Goal: Information Seeking & Learning: Learn about a topic

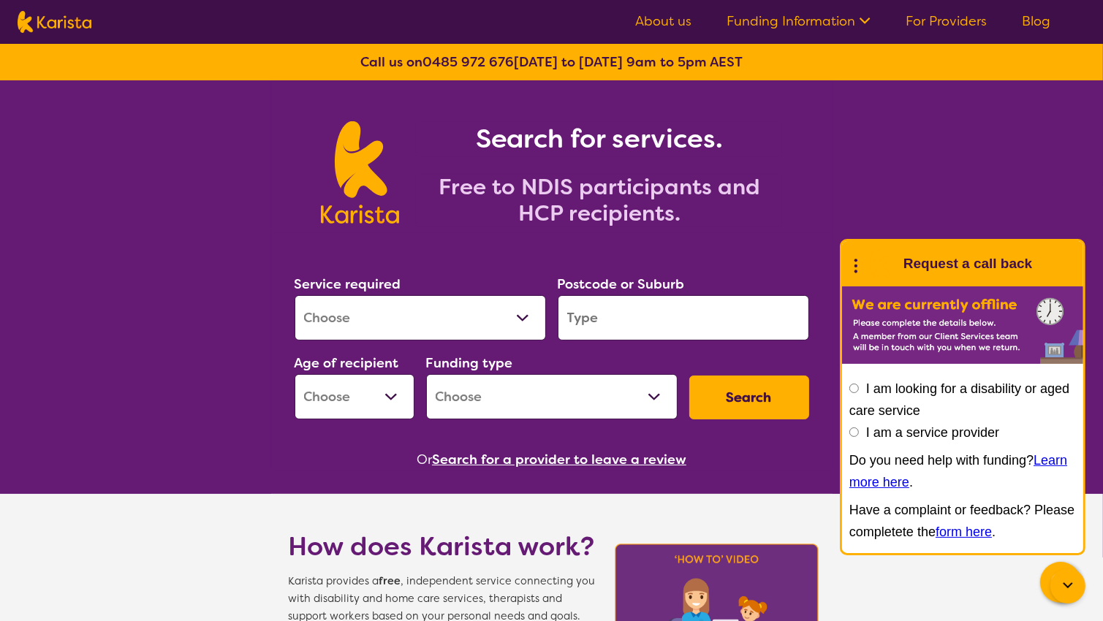
click at [795, 19] on link "Funding Information" at bounding box center [798, 21] width 144 height 18
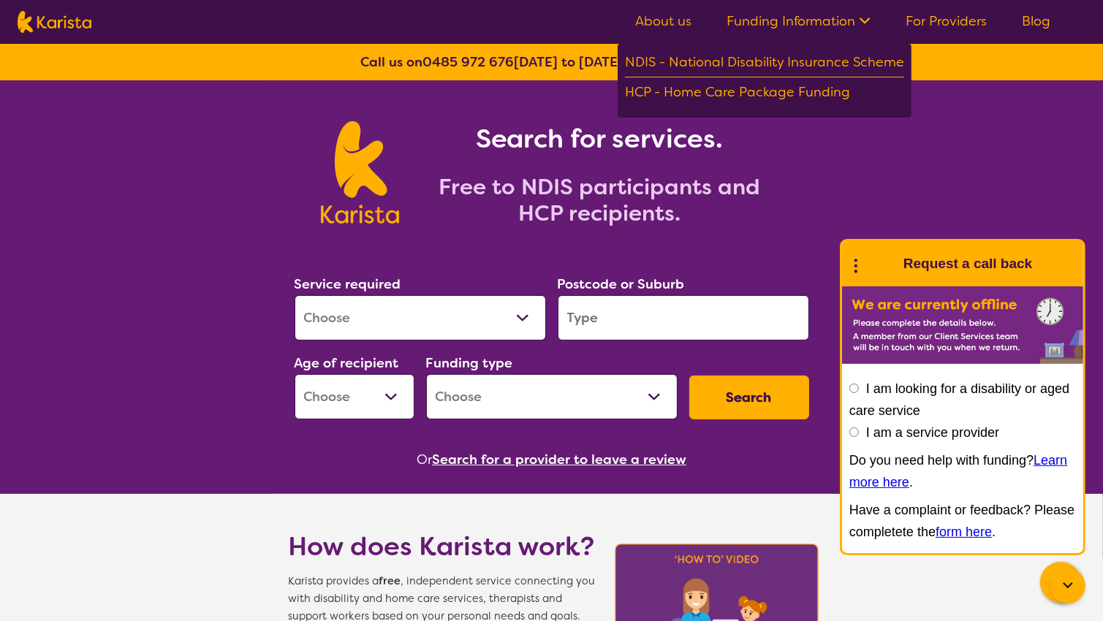
click at [678, 18] on link "About us" at bounding box center [663, 21] width 56 height 18
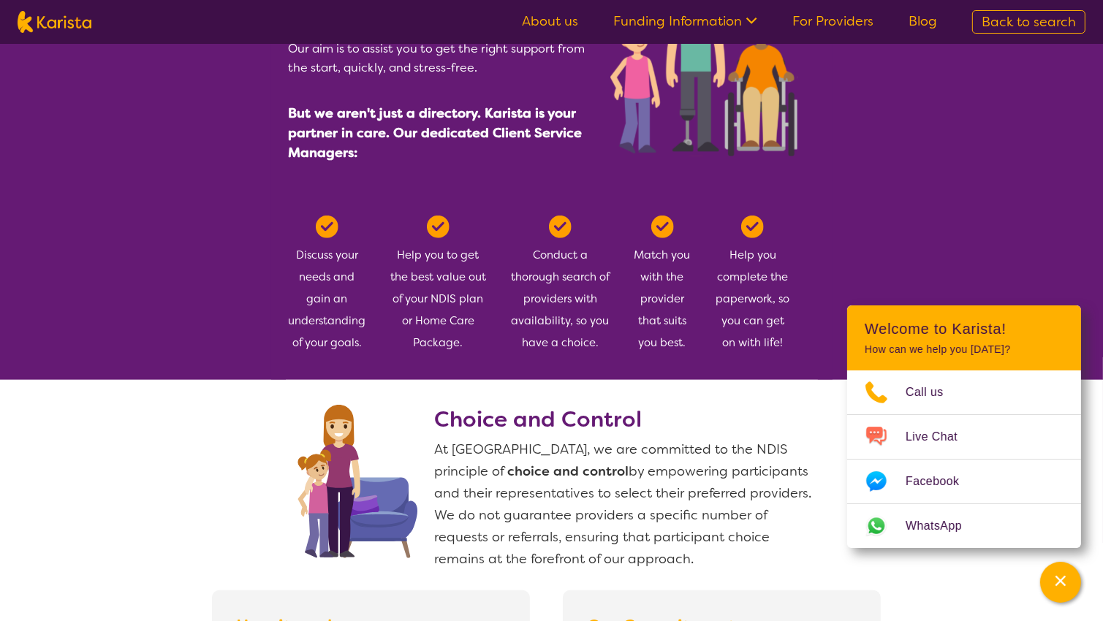
scroll to position [759, 0]
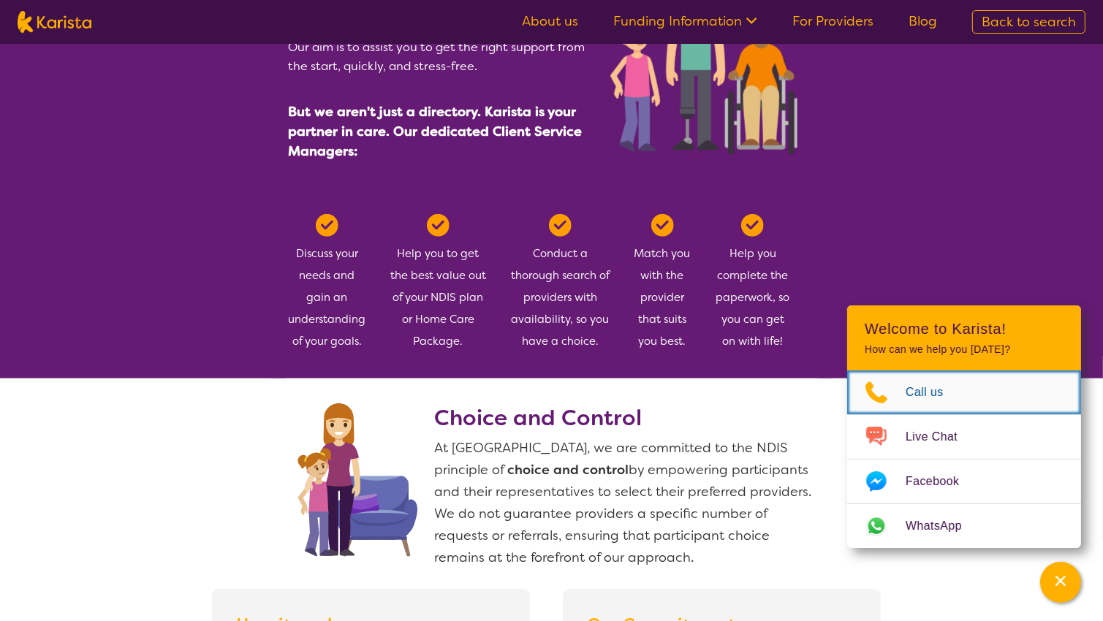
click at [927, 387] on span "Call us" at bounding box center [934, 393] width 56 height 22
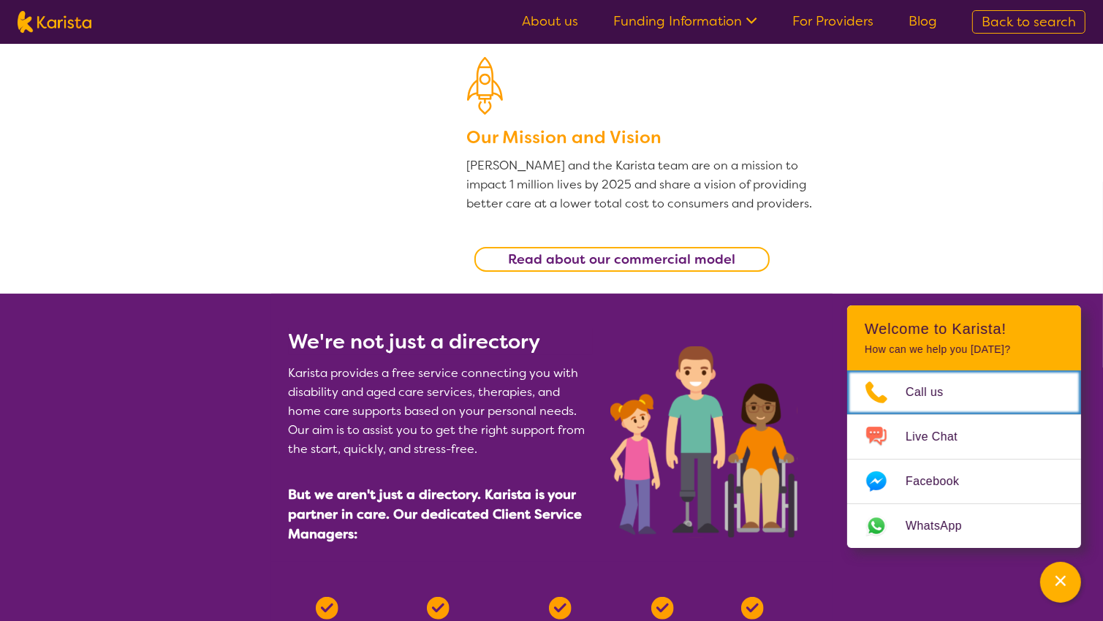
scroll to position [0, 0]
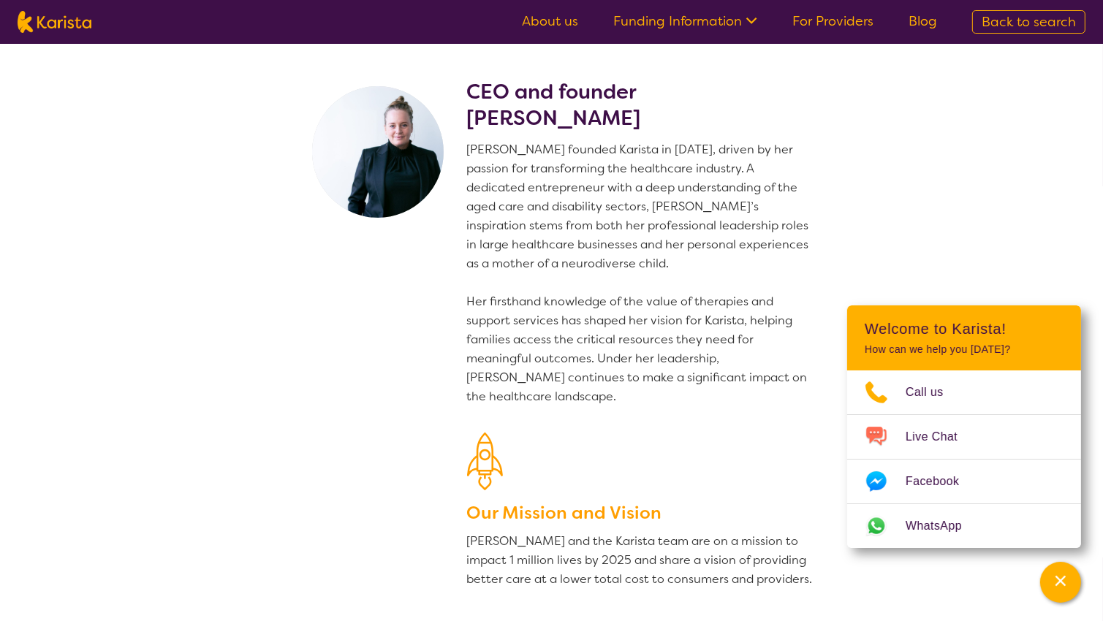
drag, startPoint x: 538, startPoint y: 12, endPoint x: 737, endPoint y: 154, distance: 244.6
click at [809, 18] on link "For Providers" at bounding box center [832, 21] width 81 height 18
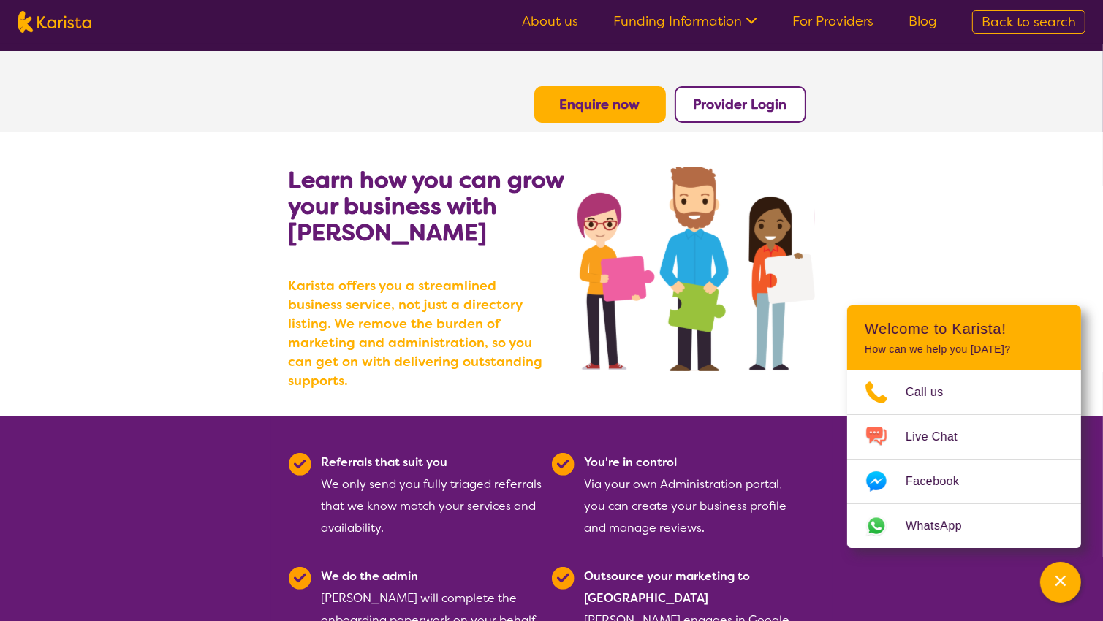
click at [612, 110] on b "Enquire now" at bounding box center [600, 105] width 80 height 18
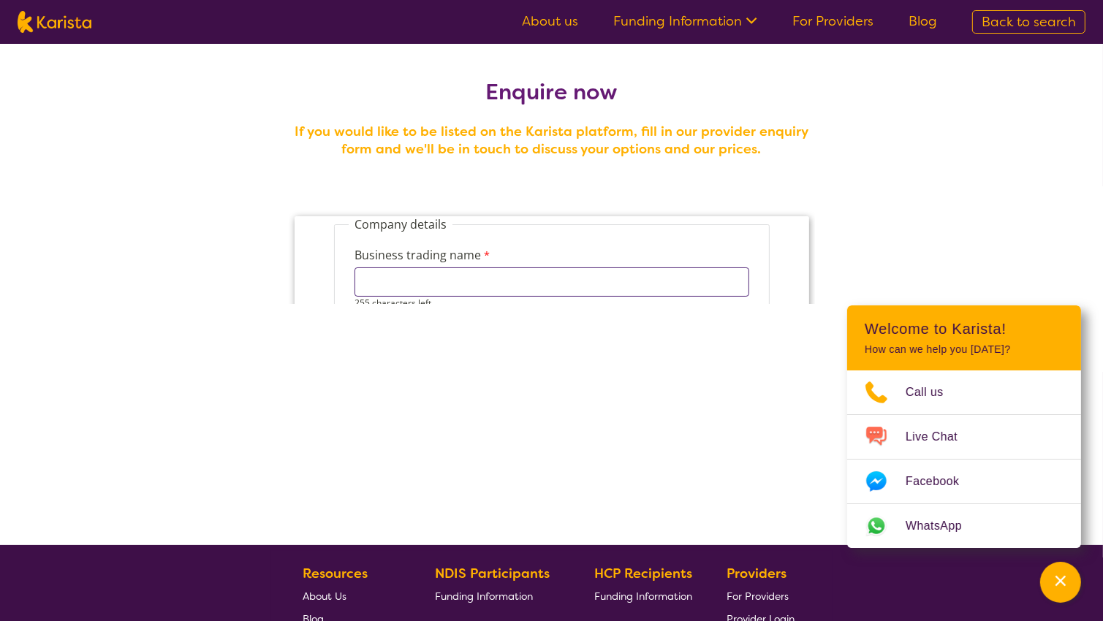
click at [422, 276] on input "Business trading name" at bounding box center [551, 281] width 395 height 29
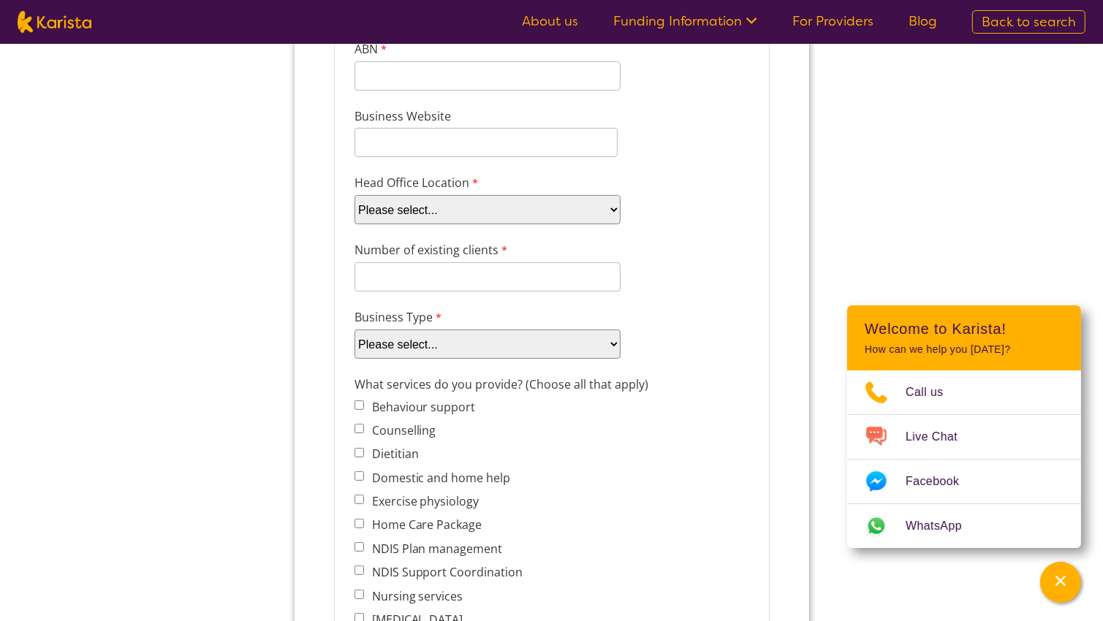
scroll to position [297, 0]
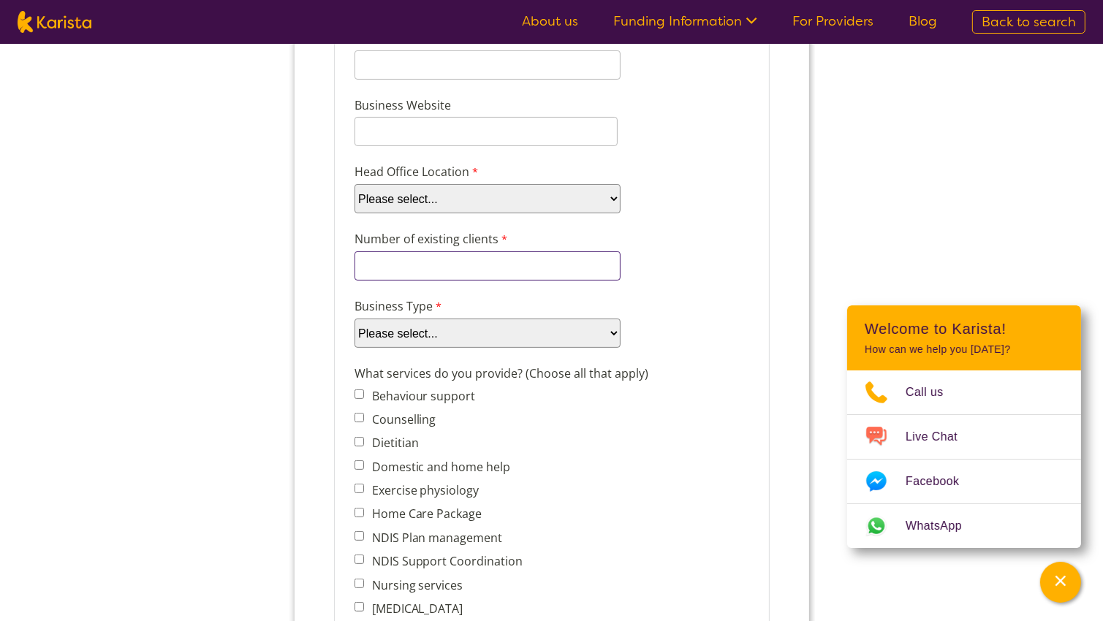
click at [440, 277] on div "8 characters left." at bounding box center [487, 266] width 266 height 29
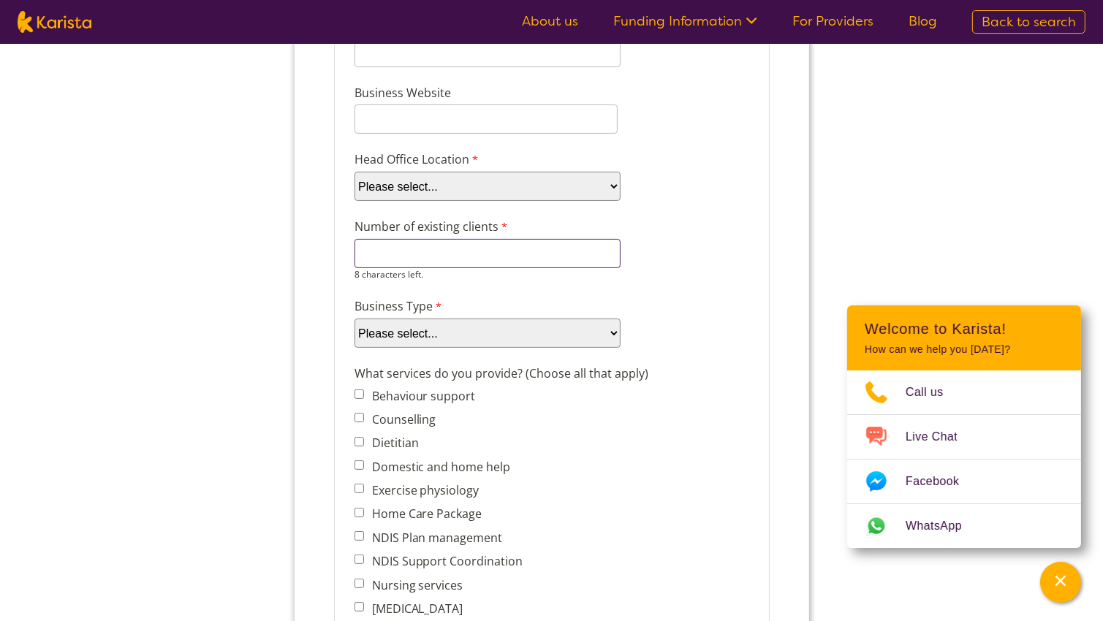
click at [446, 252] on input "Number of existing clients" at bounding box center [487, 254] width 266 height 29
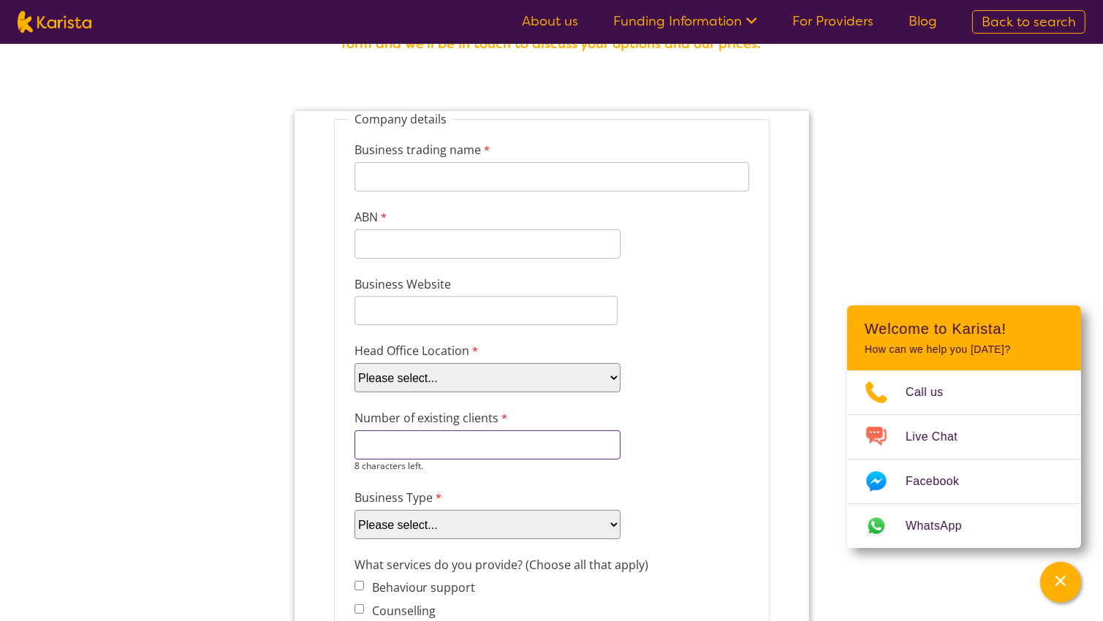
scroll to position [0, 0]
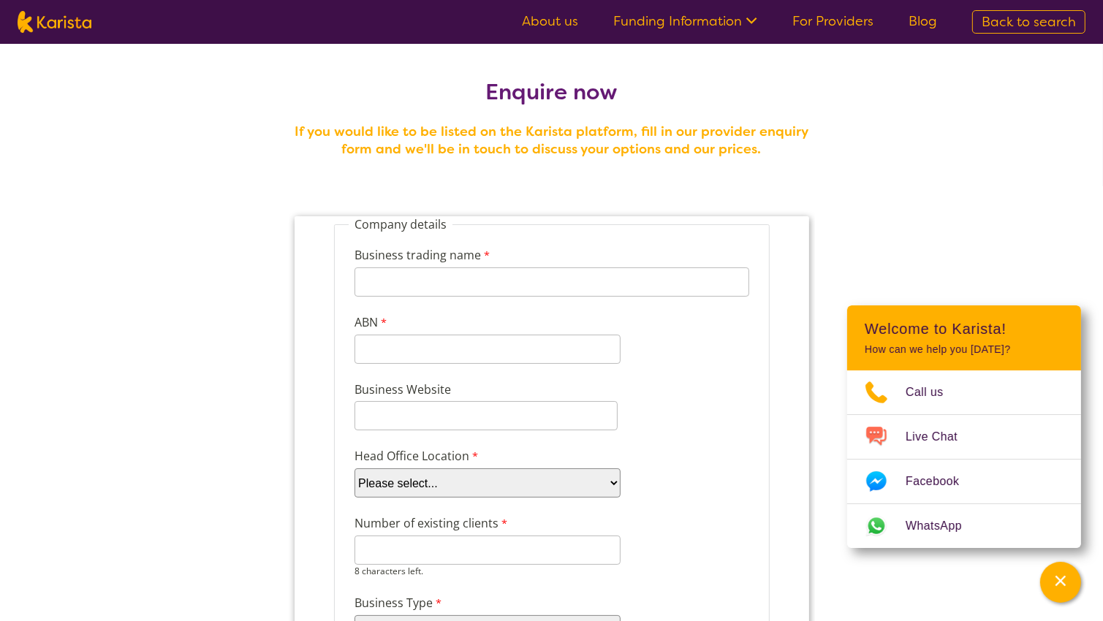
click at [684, 31] on ul "About us Funding Information NDIS - National Disability Insurance Scheme HCP - …" at bounding box center [729, 21] width 450 height 23
click at [686, 17] on link "Funding Information" at bounding box center [685, 21] width 144 height 18
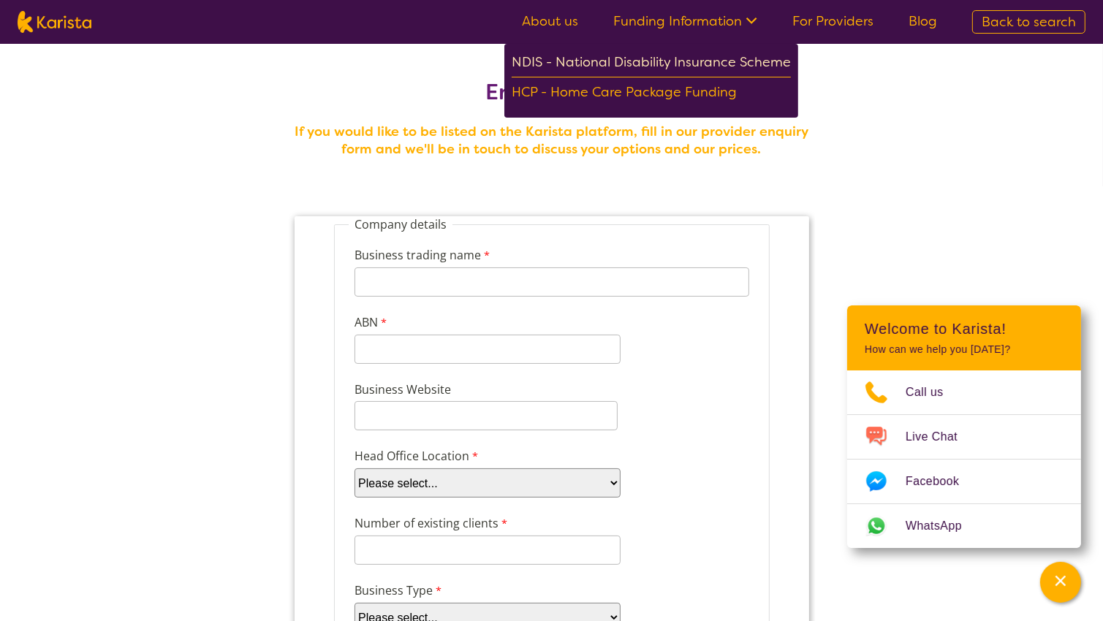
click at [682, 55] on div "NDIS - National Disability Insurance Scheme" at bounding box center [651, 64] width 279 height 26
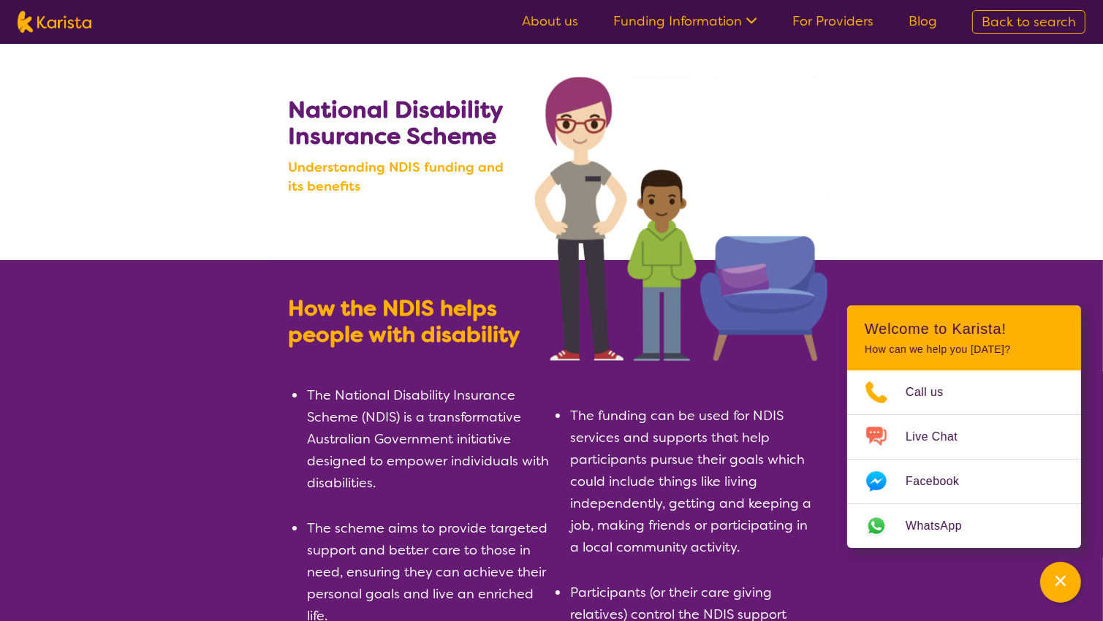
click at [846, 26] on link "For Providers" at bounding box center [832, 21] width 81 height 18
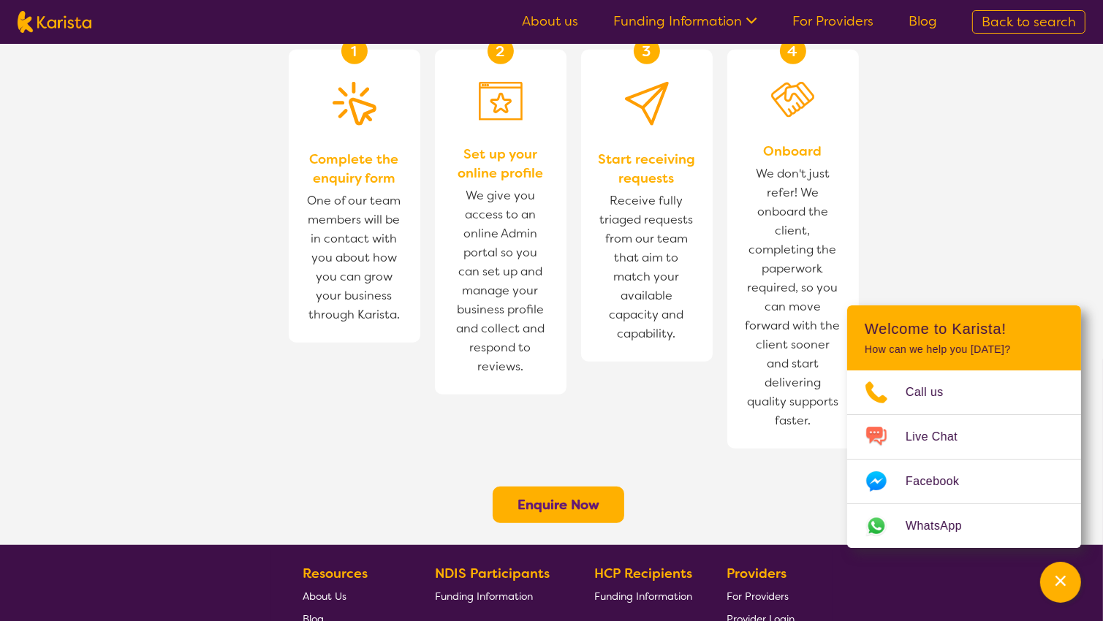
scroll to position [1142, 0]
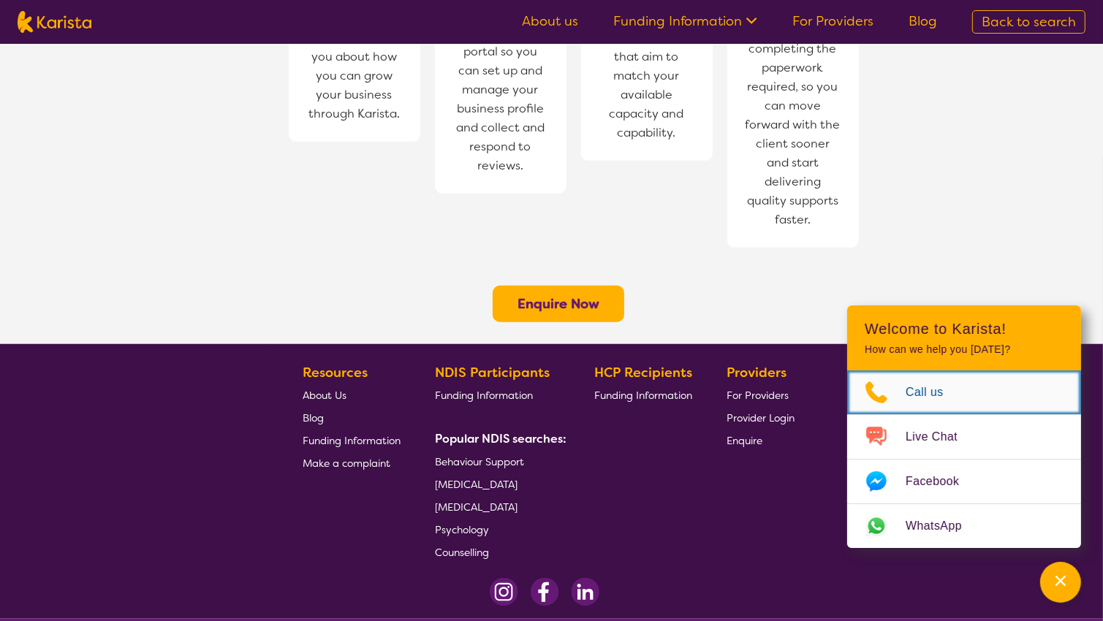
click at [909, 385] on span "Call us" at bounding box center [934, 393] width 56 height 22
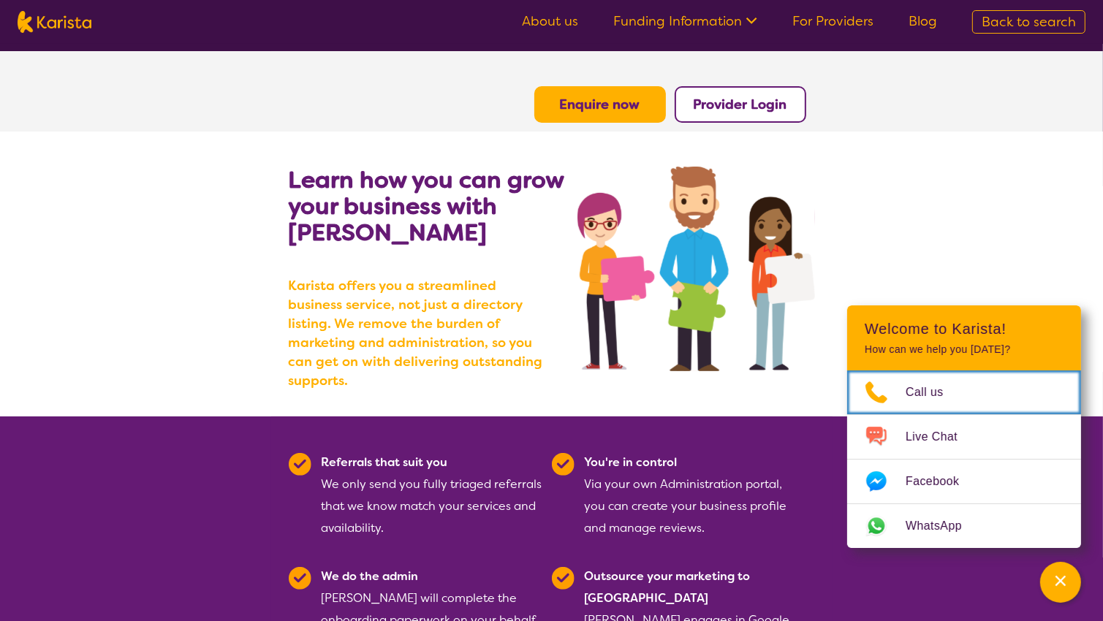
scroll to position [1, 0]
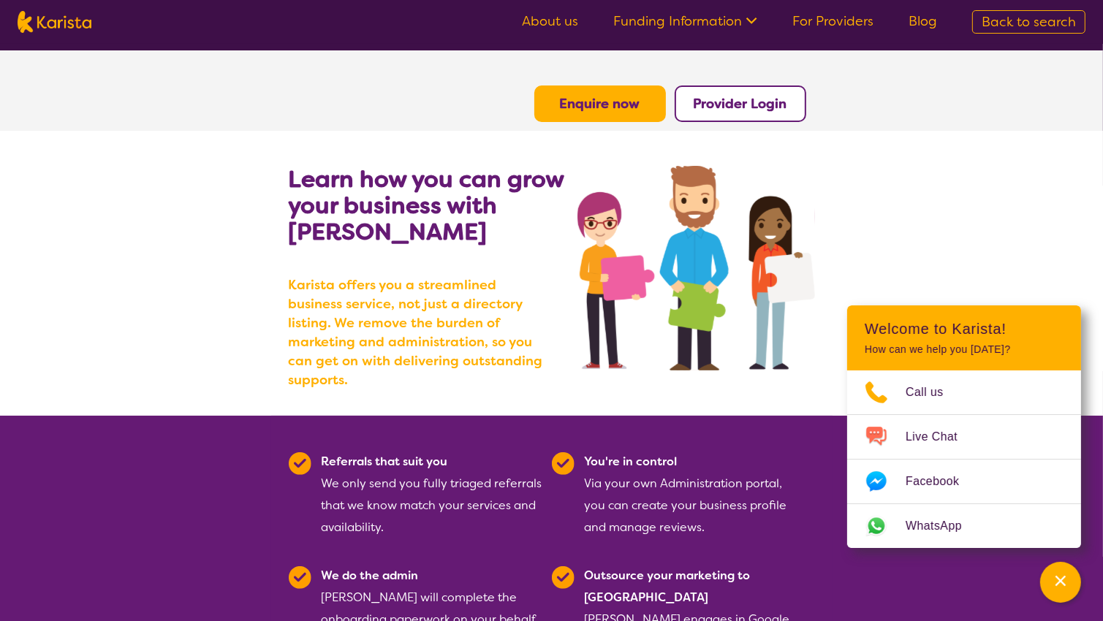
click at [72, 21] on img at bounding box center [55, 22] width 74 height 22
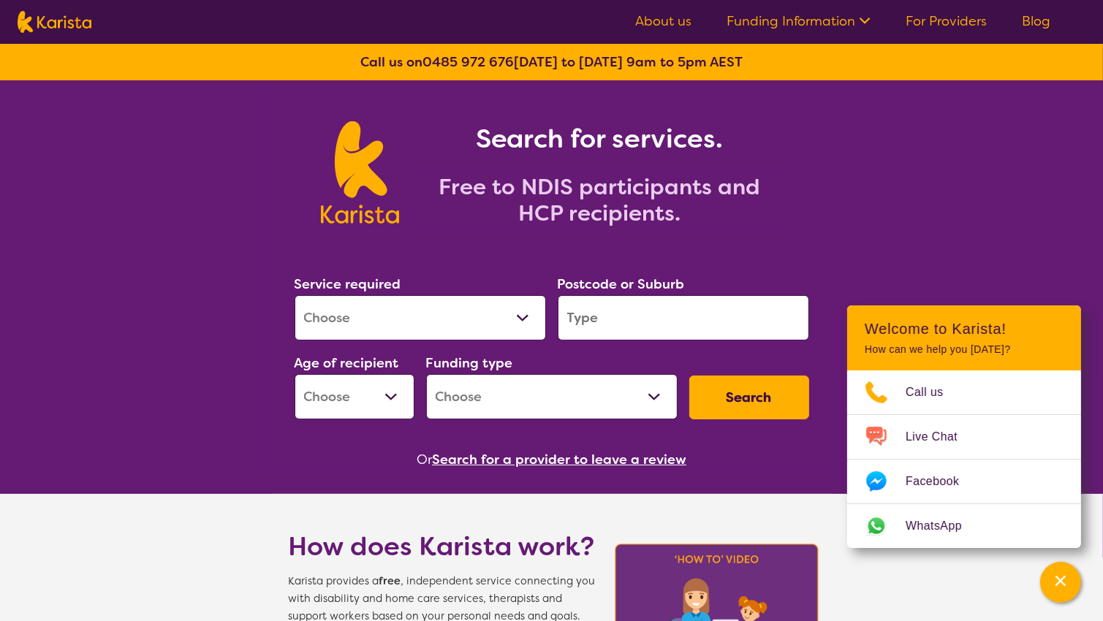
click at [414, 318] on select "Allied Health Assistant Assessment ([MEDICAL_DATA] or [MEDICAL_DATA]) Behaviour…" at bounding box center [420, 317] width 251 height 45
click at [823, 251] on section "Service required Allied Health Assistant Assessment ([MEDICAL_DATA] or [MEDICAL…" at bounding box center [551, 351] width 561 height 238
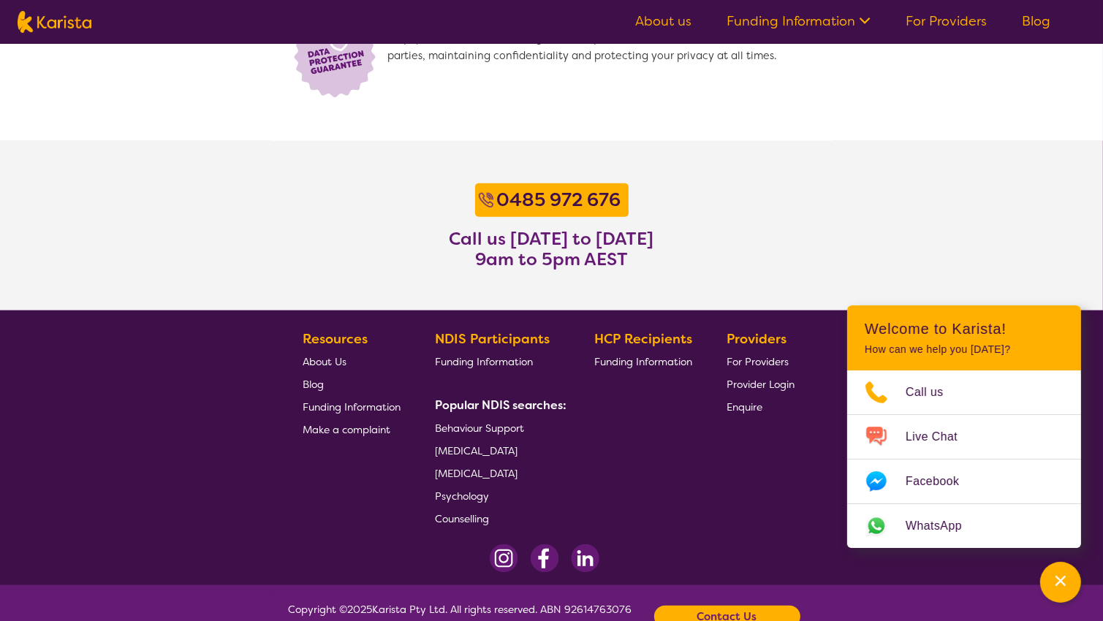
scroll to position [1121, 0]
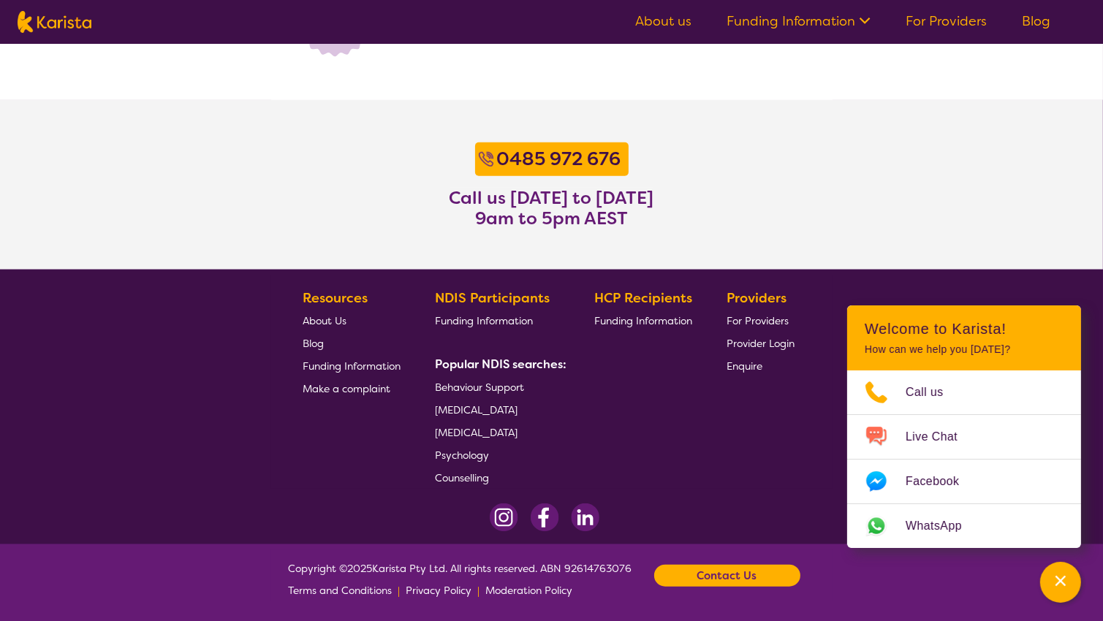
click at [743, 341] on span "Provider Login" at bounding box center [760, 343] width 68 height 13
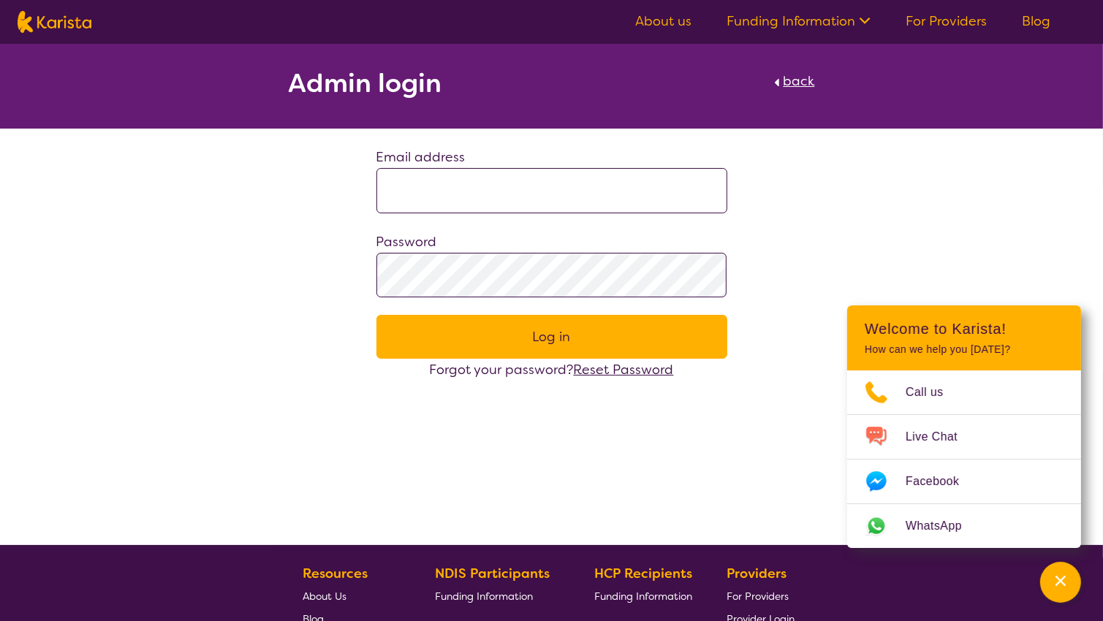
click at [794, 86] on span "back" at bounding box center [798, 81] width 31 height 18
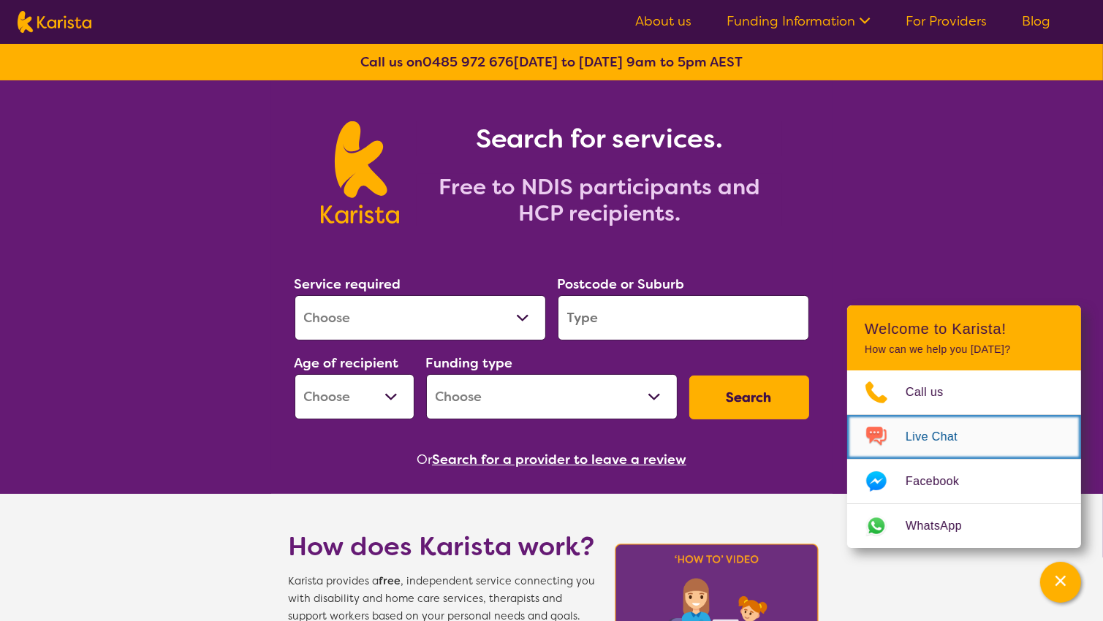
click at [919, 448] on span "Live Chat" at bounding box center [940, 437] width 69 height 22
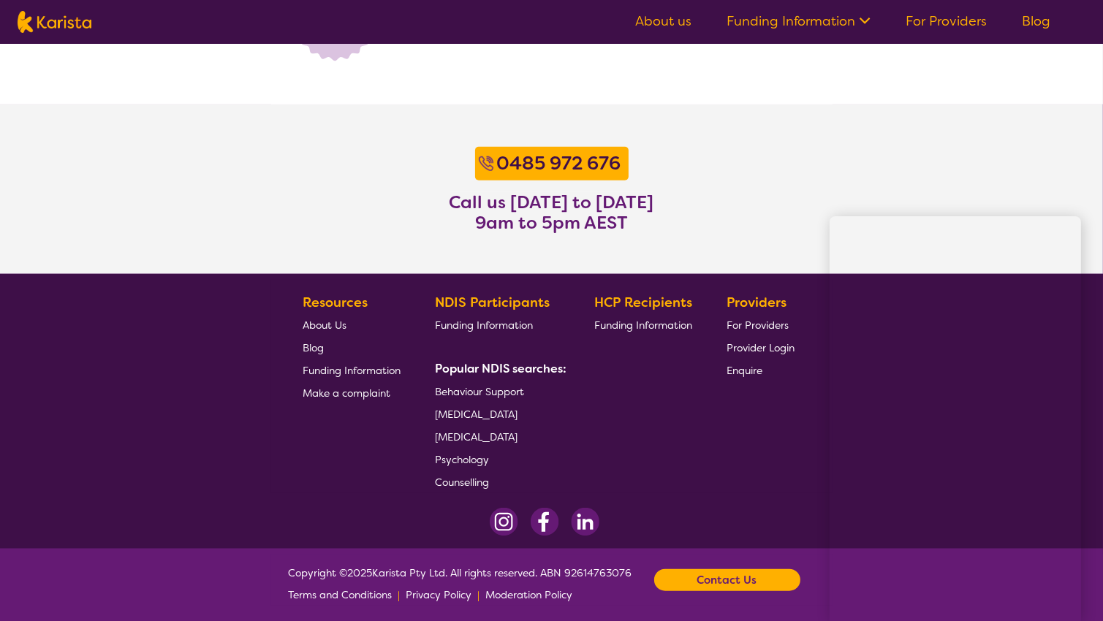
scroll to position [1121, 0]
